Goal: Task Accomplishment & Management: Manage account settings

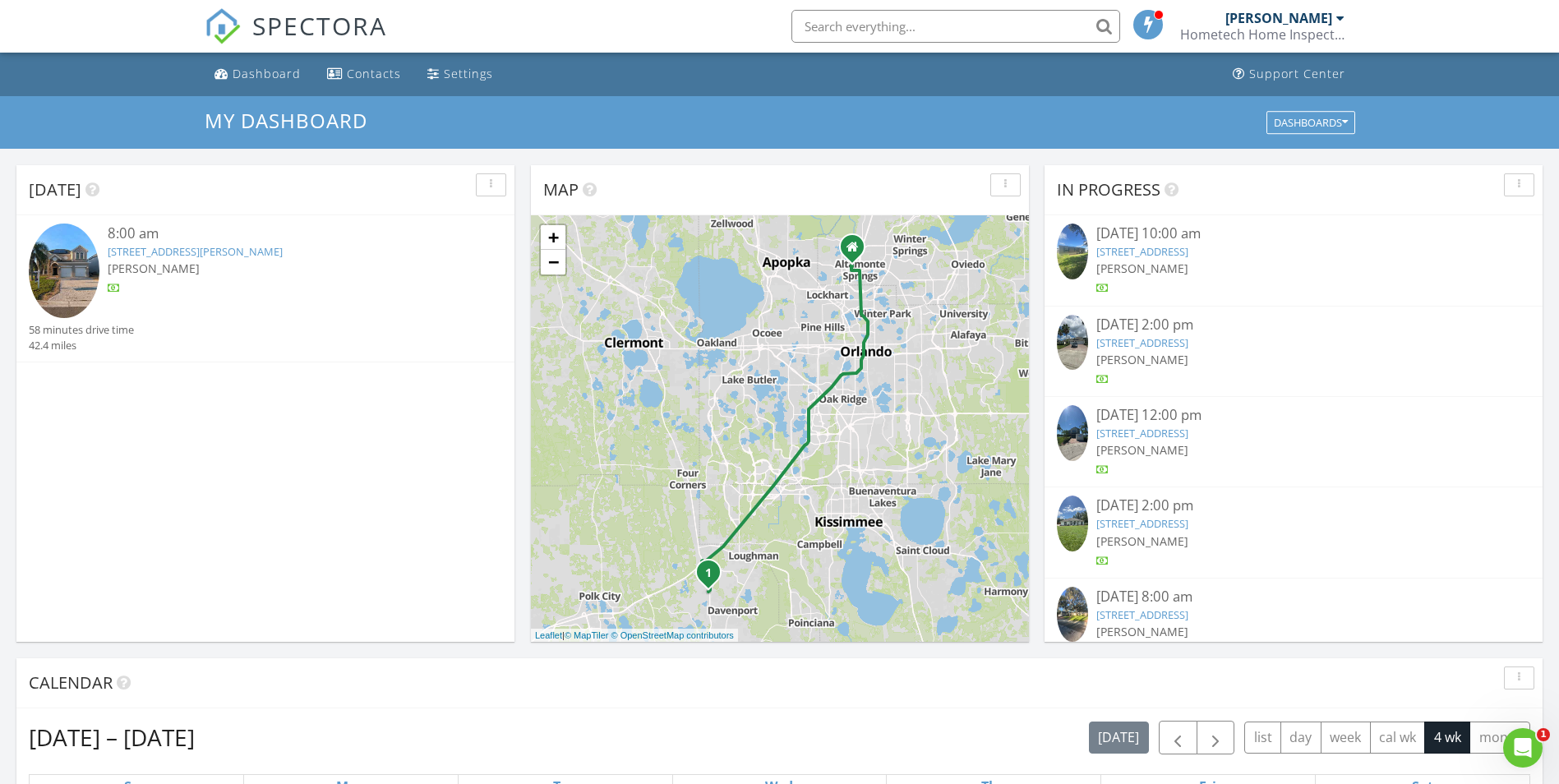
click at [233, 250] on link "[STREET_ADDRESS][PERSON_NAME]" at bounding box center [194, 251] width 175 height 15
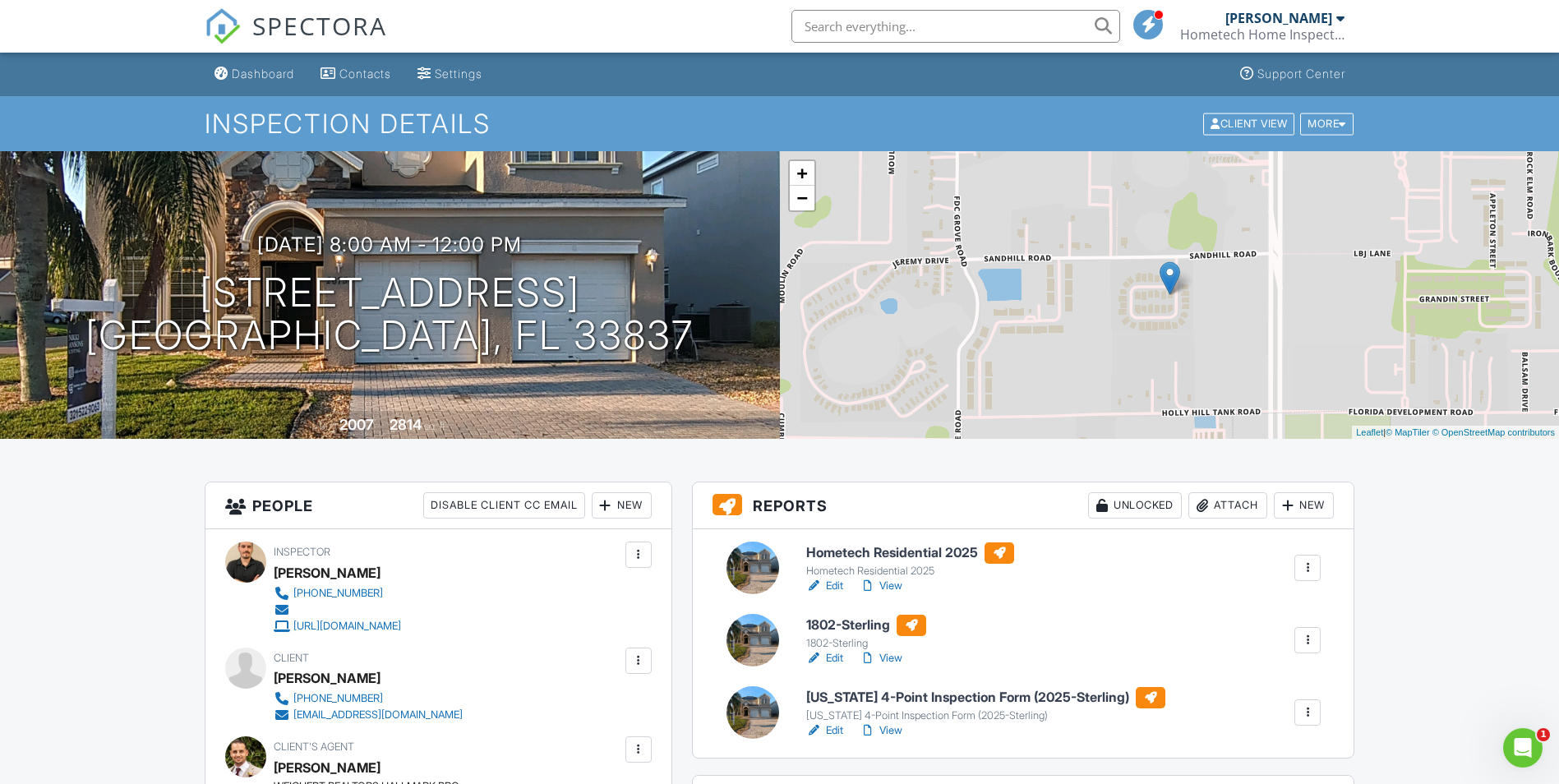
click at [849, 557] on h6 "Hometech Residential 2025" at bounding box center [910, 553] width 208 height 22
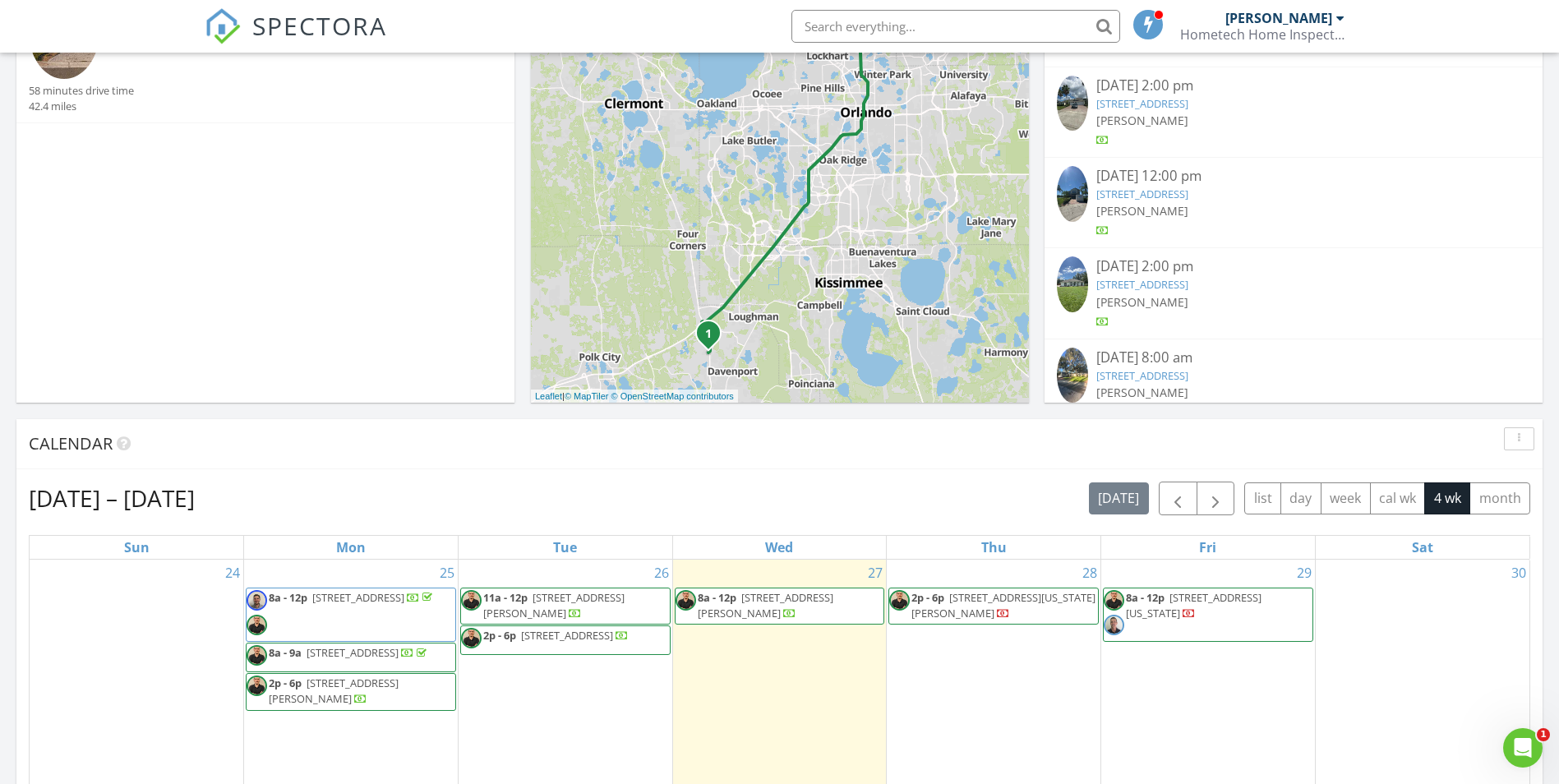
scroll to position [410, 0]
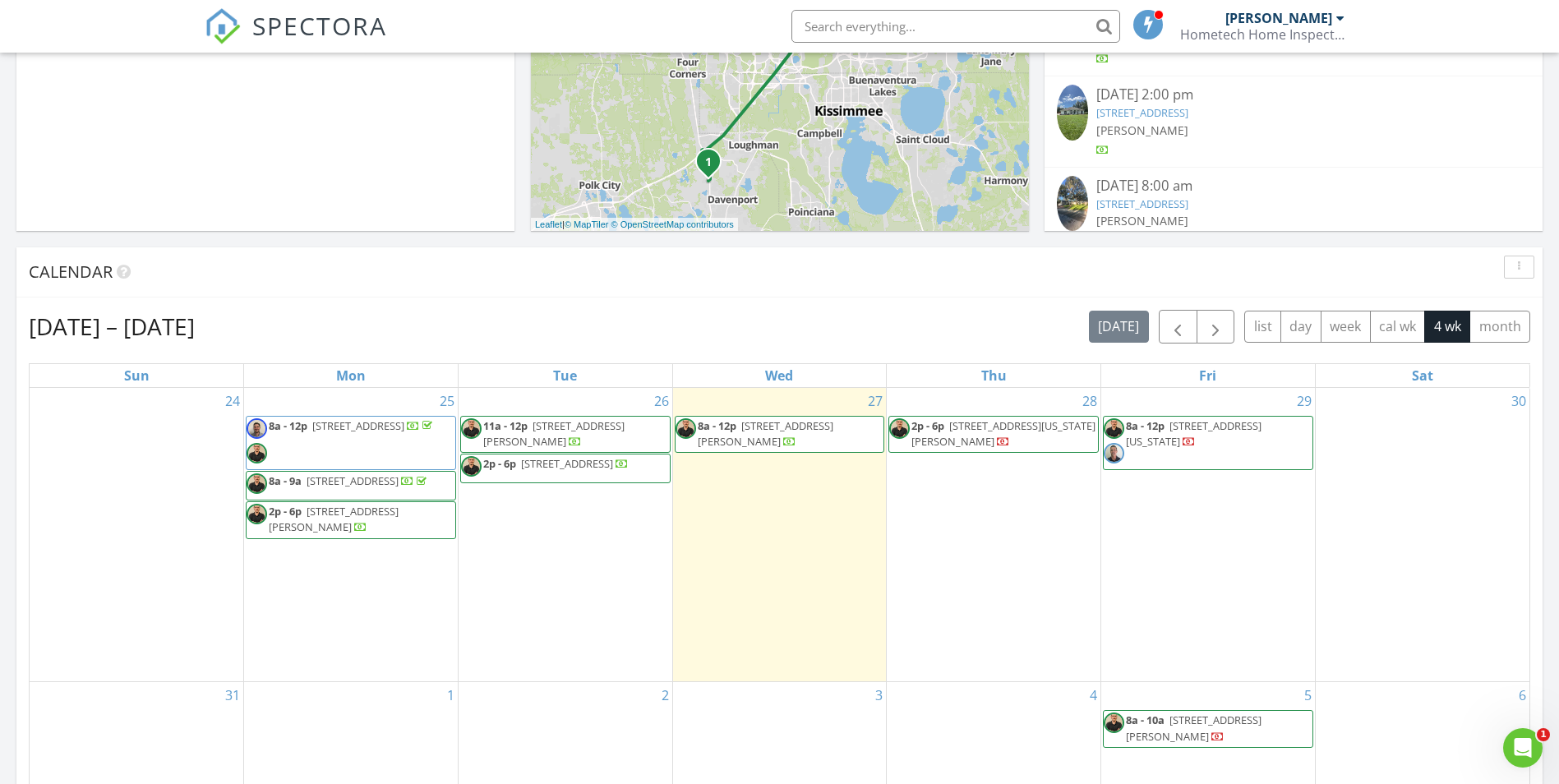
click at [569, 471] on span "1340 Pelham Rd, Winter Park 32789" at bounding box center [567, 463] width 92 height 15
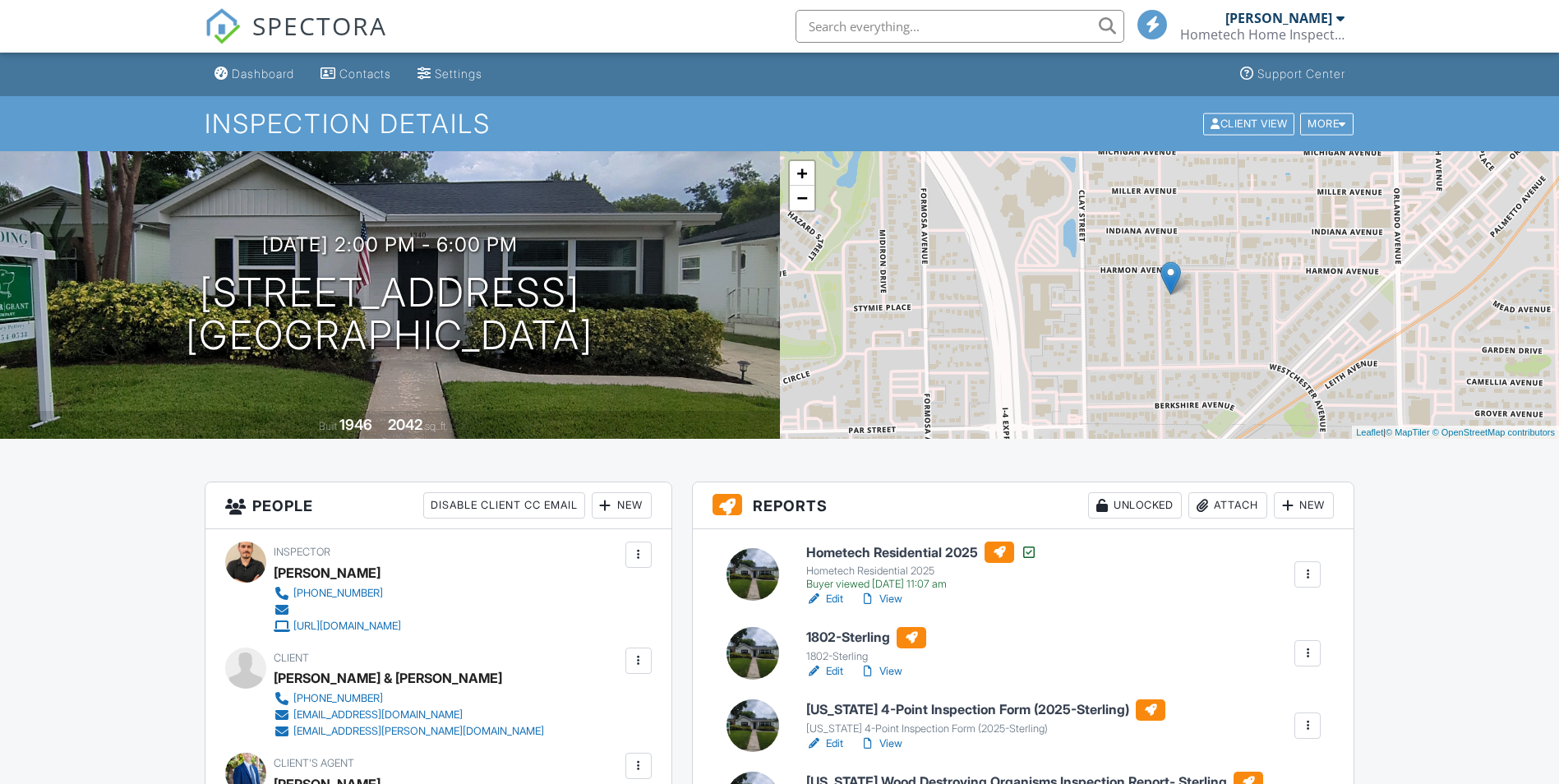
click at [847, 549] on h6 "Hometech Residential 2025" at bounding box center [921, 552] width 231 height 22
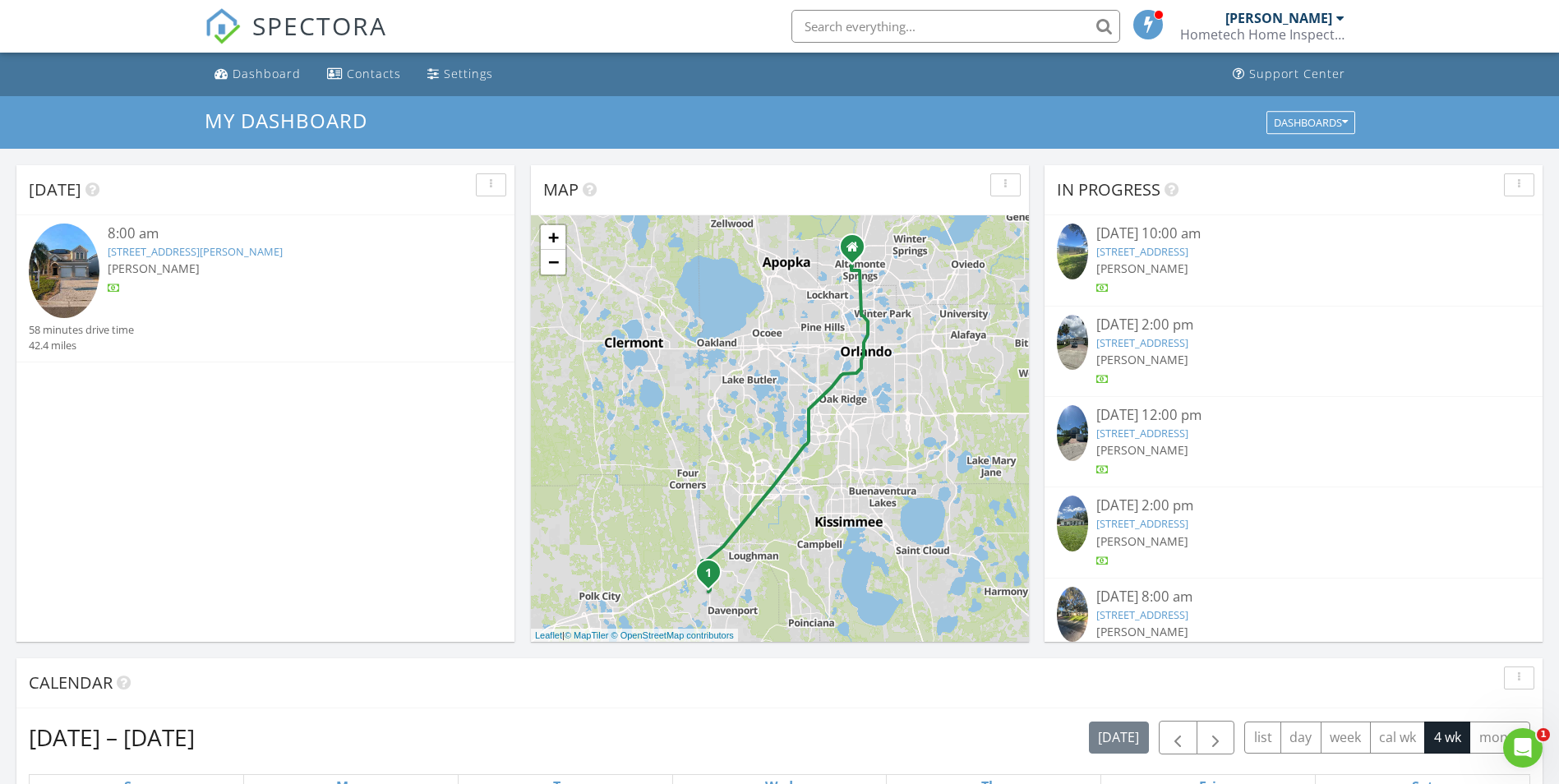
click at [241, 254] on link "[STREET_ADDRESS][PERSON_NAME]" at bounding box center [194, 251] width 175 height 15
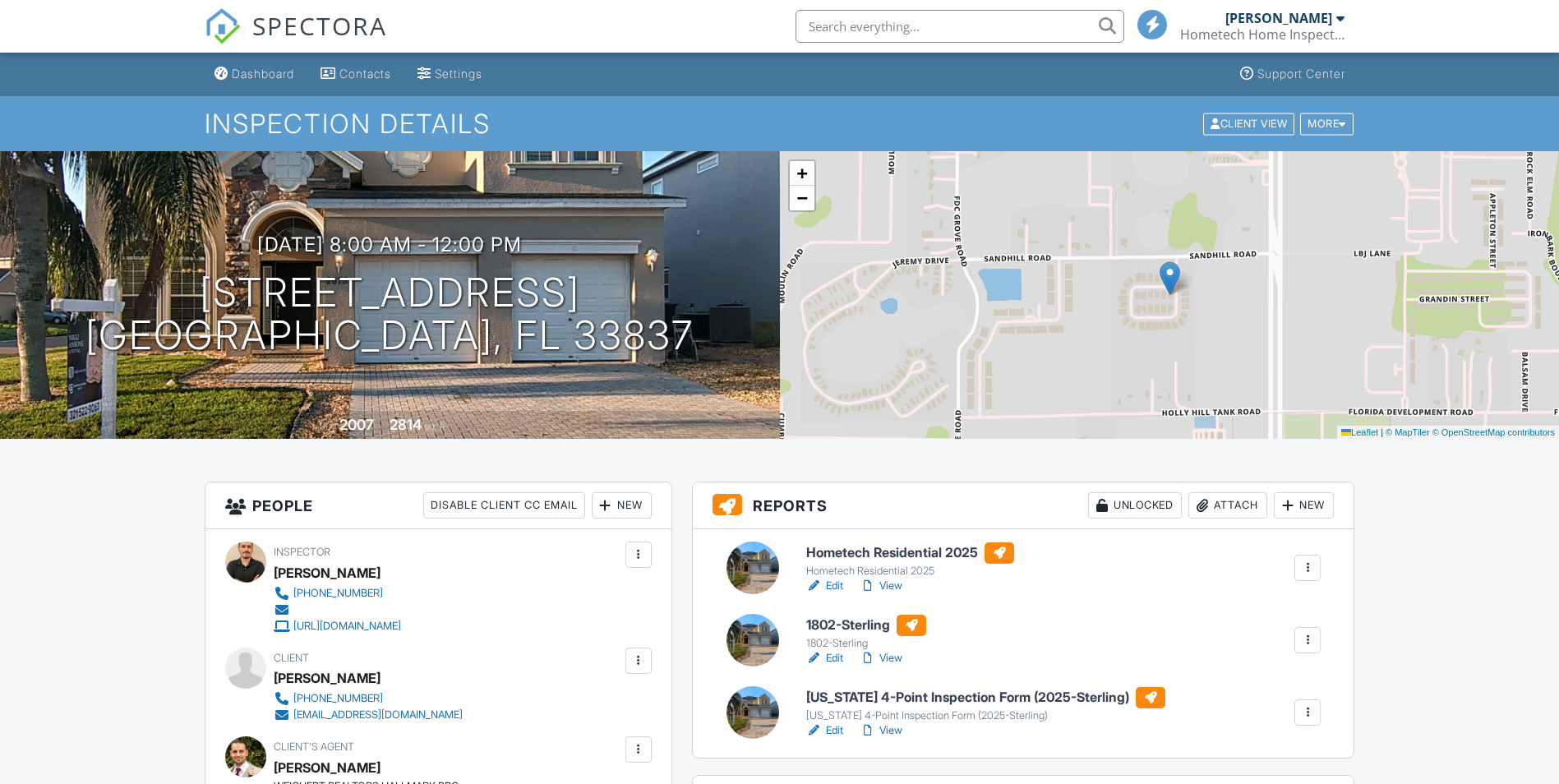
click at [882, 704] on h6 "Florida 4-Point Inspection Form (2025-Sterling)" at bounding box center [985, 698] width 359 height 22
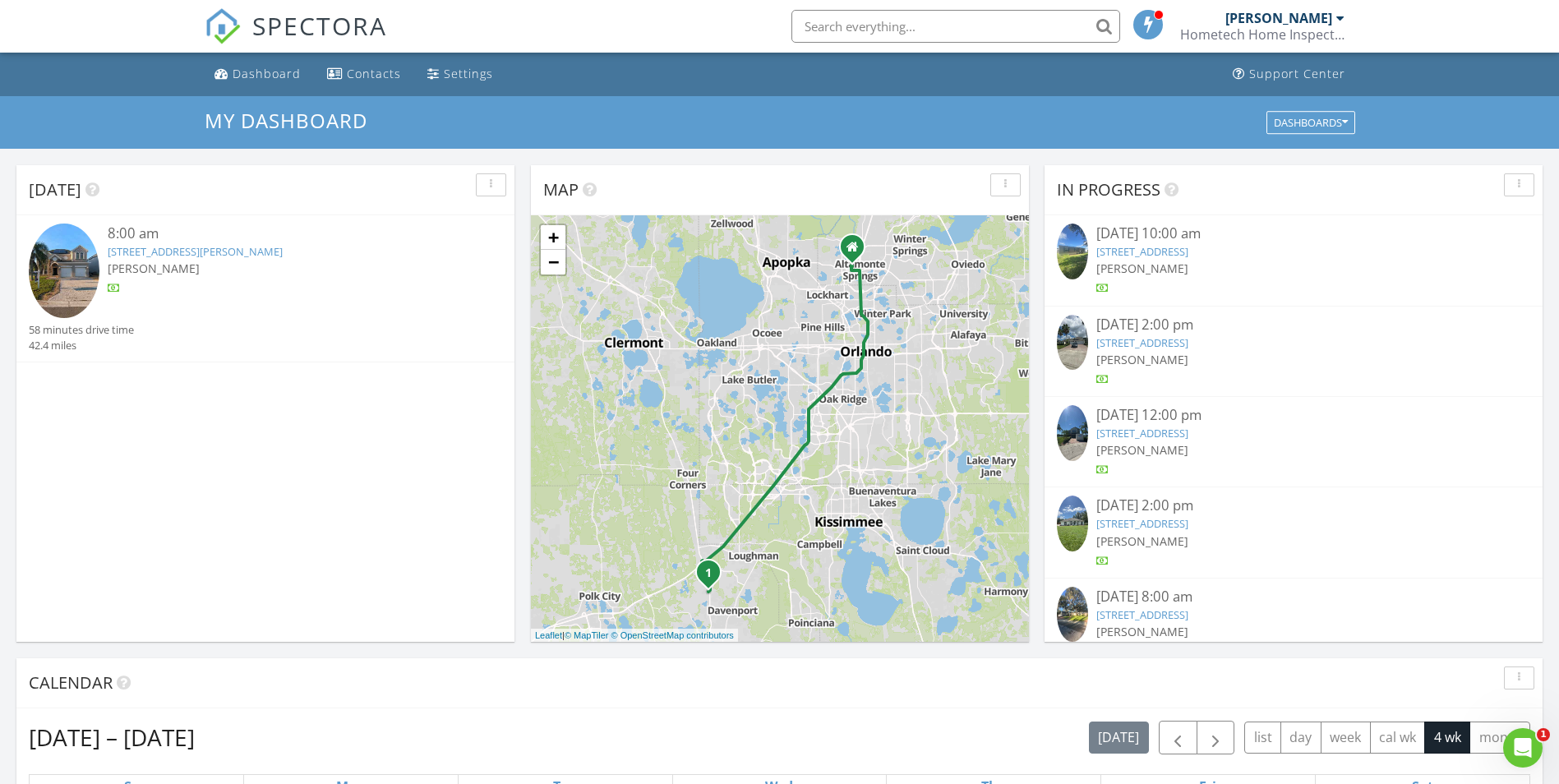
click at [261, 258] on link "2675 Sand Hill Point Cir, Davenport, FL 33837" at bounding box center [194, 251] width 175 height 15
click at [206, 249] on link "[STREET_ADDRESS][PERSON_NAME]" at bounding box center [194, 251] width 175 height 15
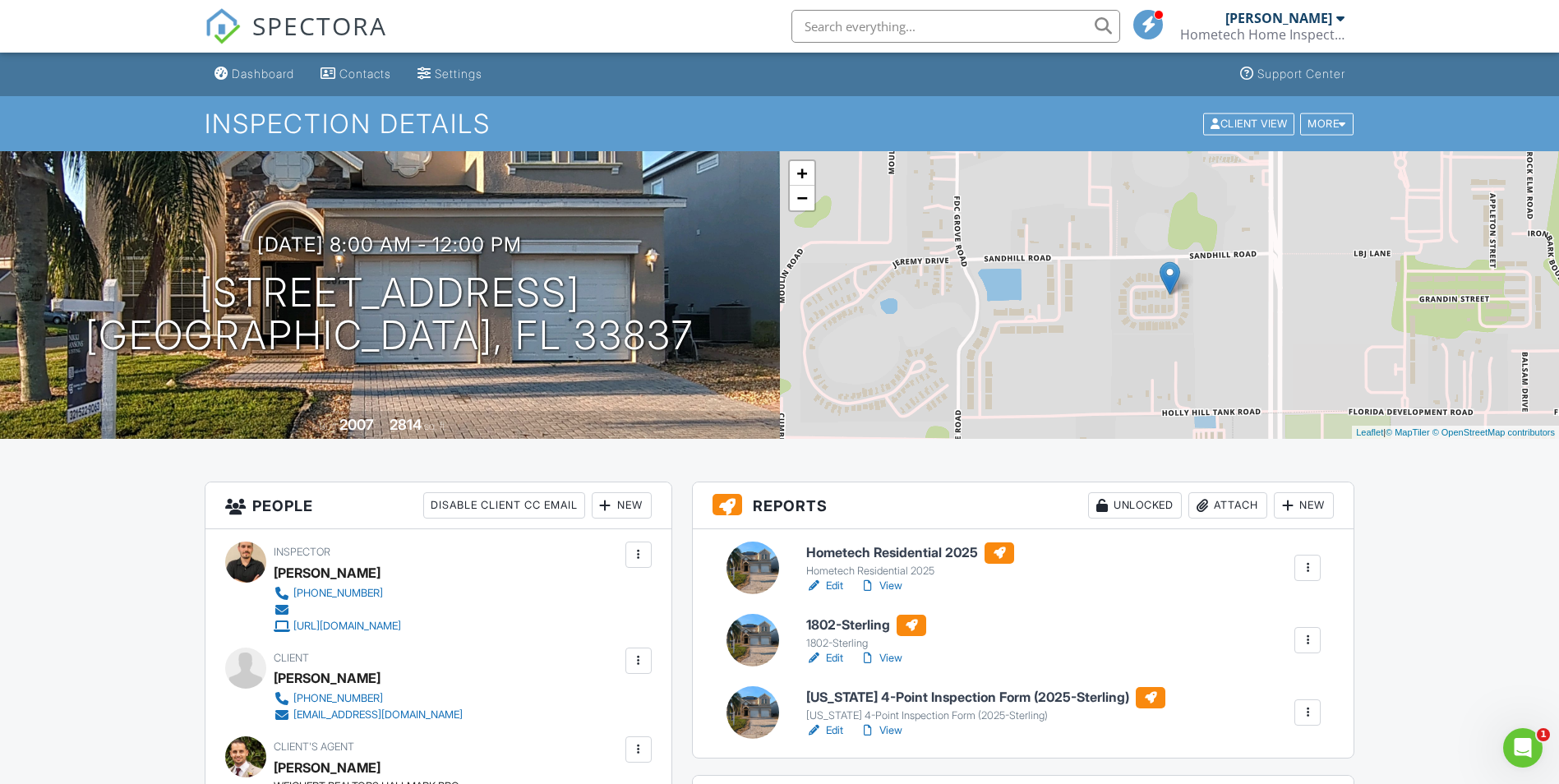
click at [898, 731] on link "View" at bounding box center [880, 730] width 43 height 17
click at [880, 557] on h6 "Hometech Residential 2025" at bounding box center [910, 553] width 208 height 22
